Goal: Task Accomplishment & Management: Use online tool/utility

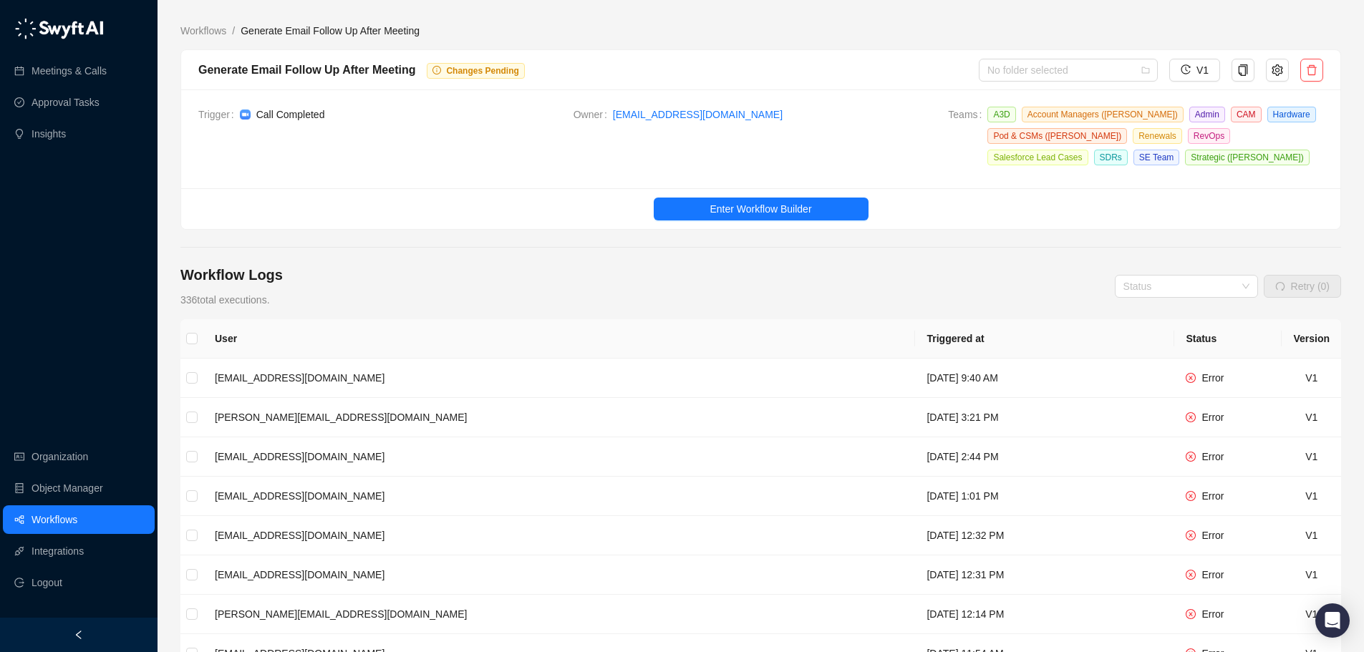
click at [915, 337] on th "Triggered at" at bounding box center [1044, 338] width 259 height 39
click at [77, 512] on link "Workflows" at bounding box center [55, 520] width 46 height 29
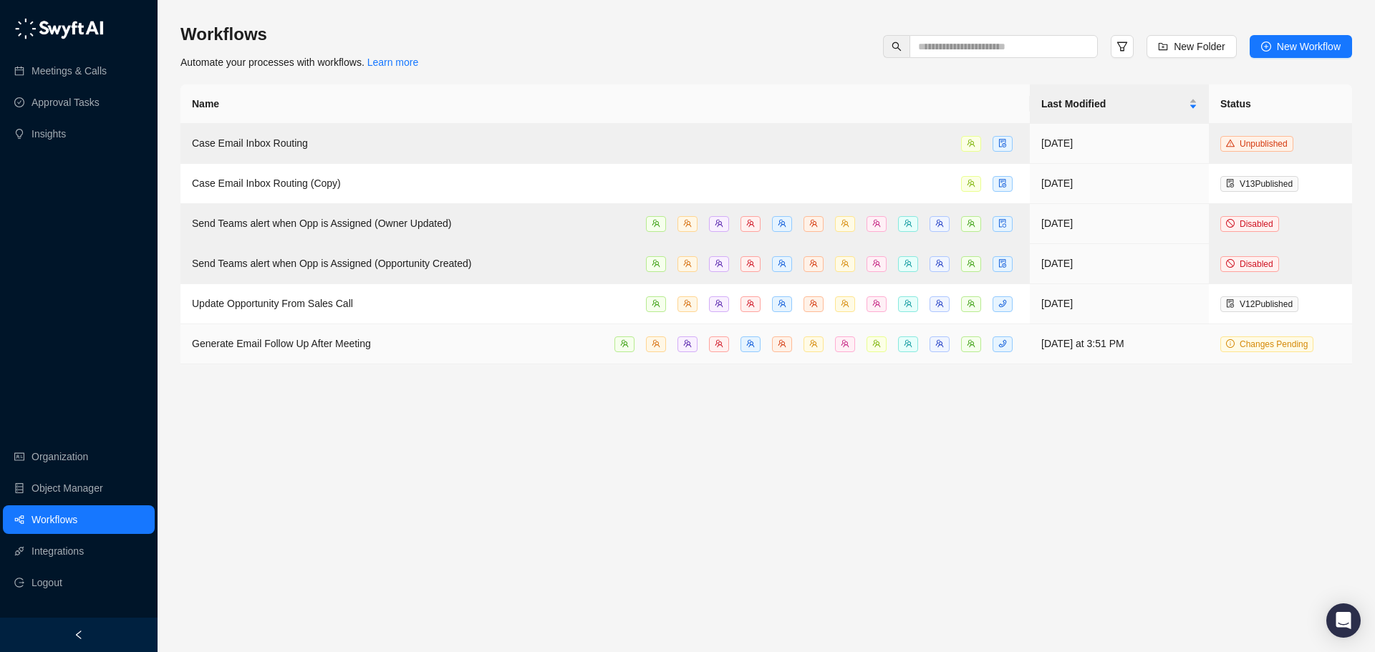
click at [315, 344] on span "Generate Email Follow Up After Meeting" at bounding box center [281, 343] width 179 height 11
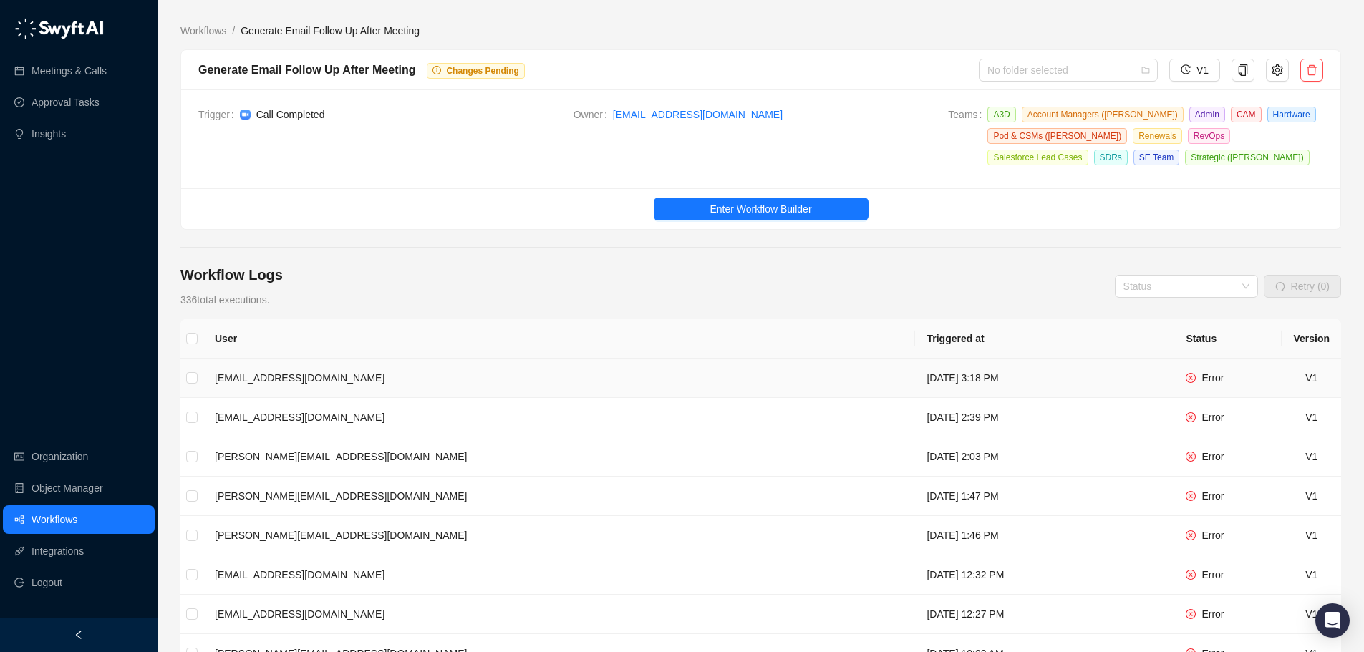
click at [1201, 373] on div "Error" at bounding box center [1205, 378] width 38 height 16
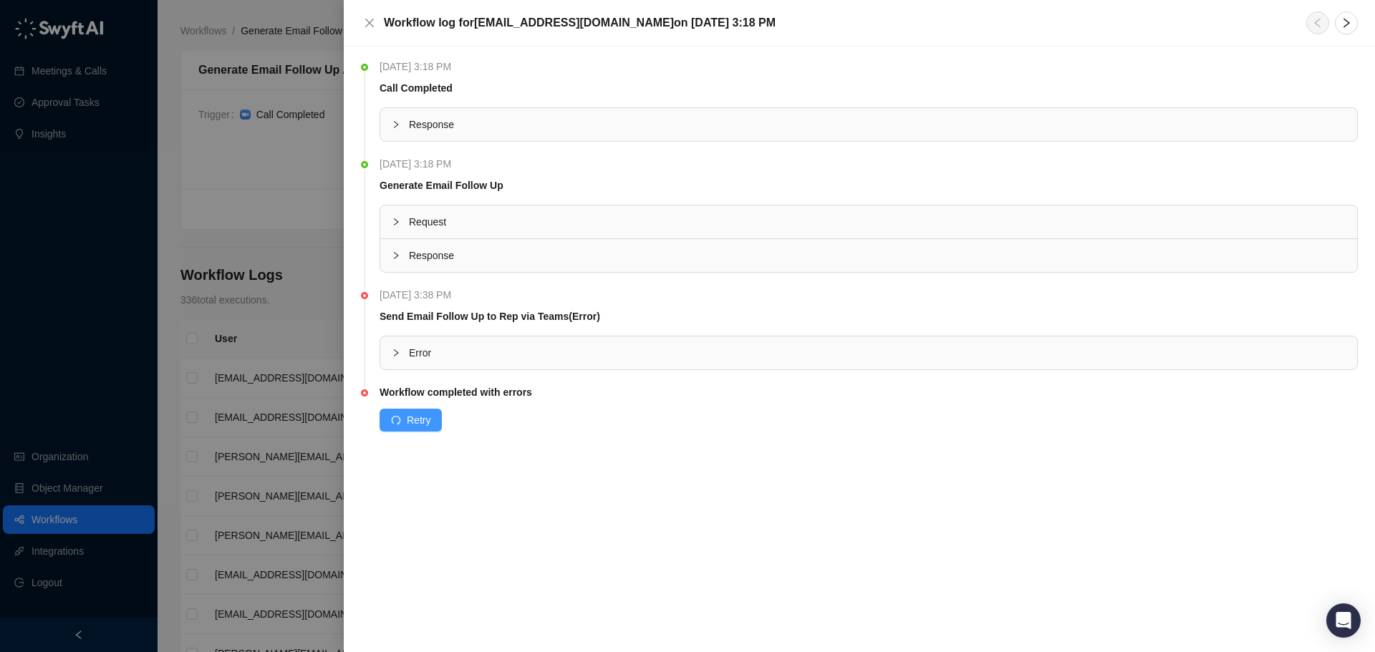
click at [425, 422] on span "Retry" at bounding box center [419, 420] width 24 height 16
click at [306, 203] on div at bounding box center [687, 326] width 1375 height 652
